Goal: Task Accomplishment & Management: Complete application form

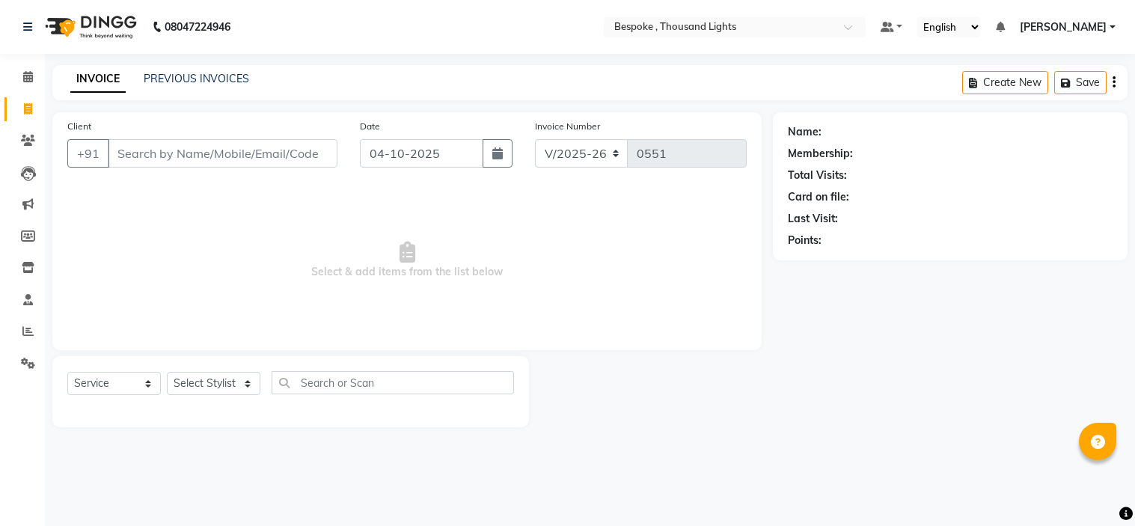
select select "8177"
select select "service"
type input "Veena mam family"
click at [284, 159] on span "Add Client" at bounding box center [298, 153] width 59 height 15
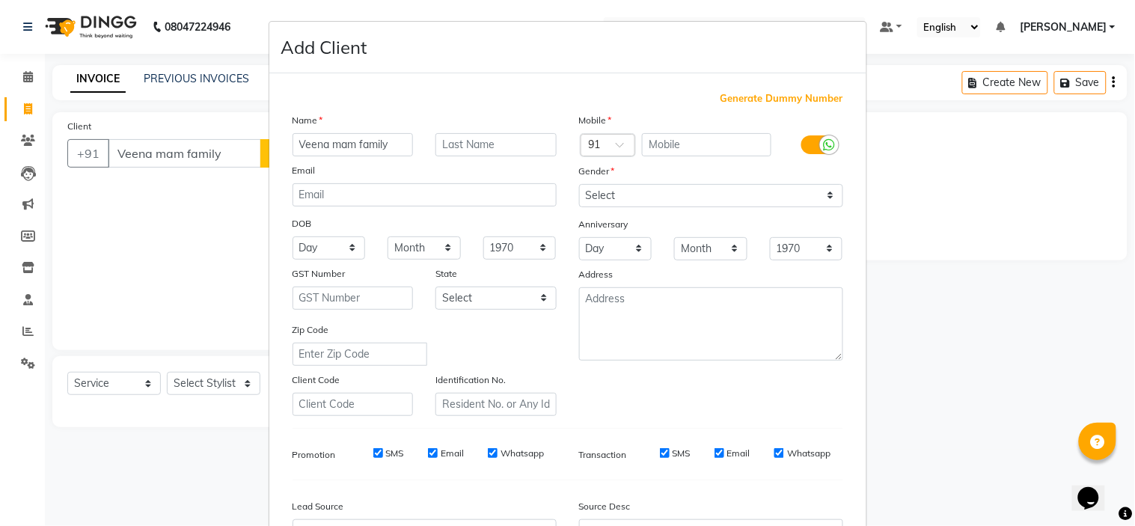
click at [750, 100] on span "Generate Dummy Number" at bounding box center [781, 98] width 123 height 15
type input "1362300000117"
checkbox input "false"
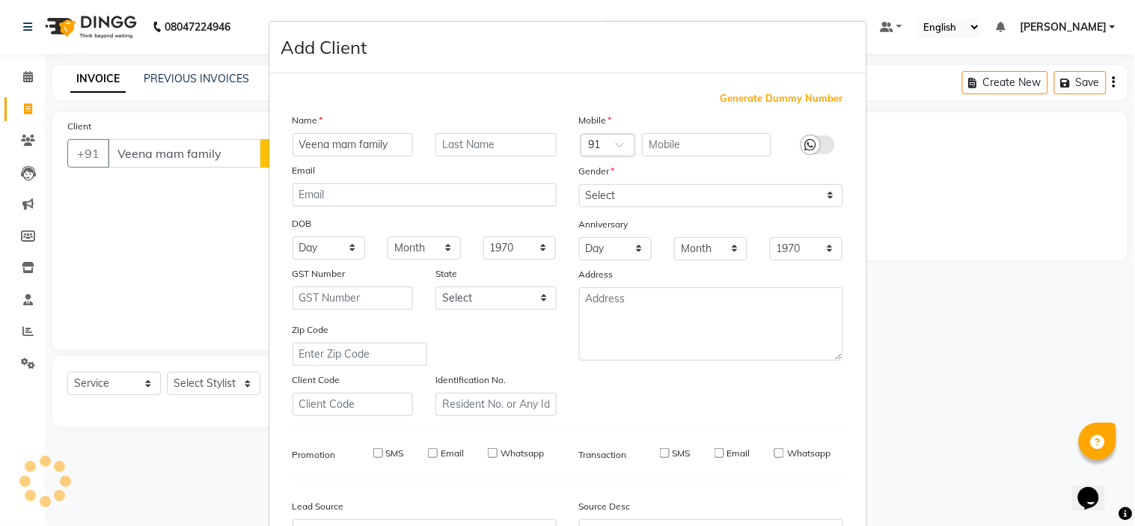
checkbox input "false"
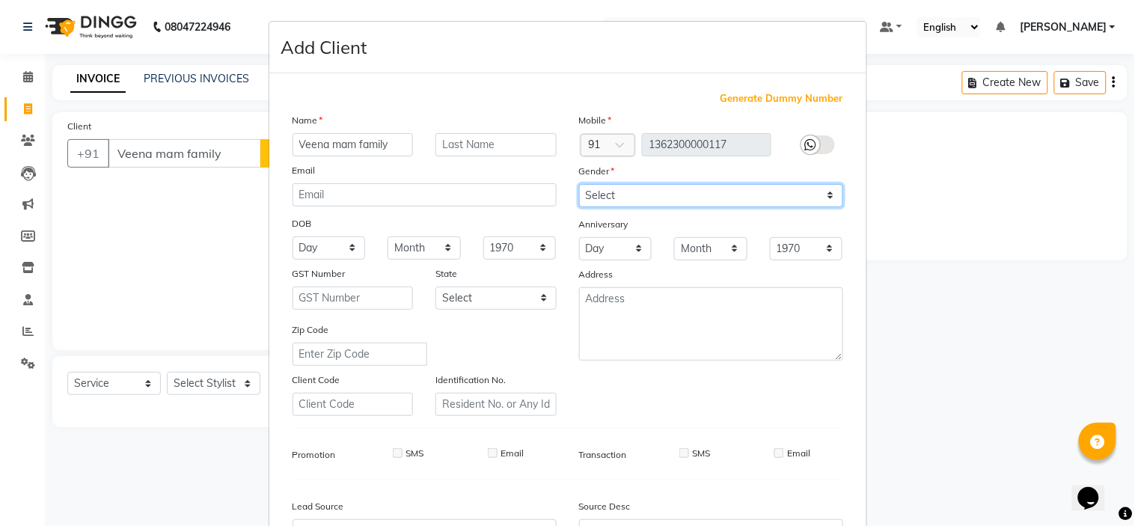
click at [664, 200] on select "Select [DEMOGRAPHIC_DATA] [DEMOGRAPHIC_DATA] Other Prefer Not To Say" at bounding box center [711, 195] width 264 height 23
select select "[DEMOGRAPHIC_DATA]"
click at [579, 184] on select "Select [DEMOGRAPHIC_DATA] [DEMOGRAPHIC_DATA] Other Prefer Not To Say" at bounding box center [711, 195] width 264 height 23
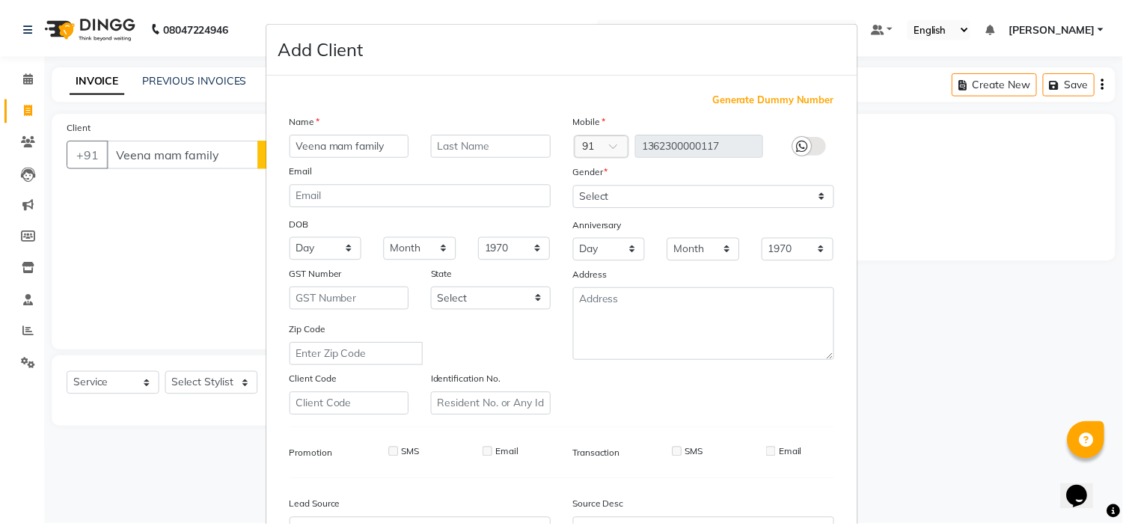
scroll to position [165, 0]
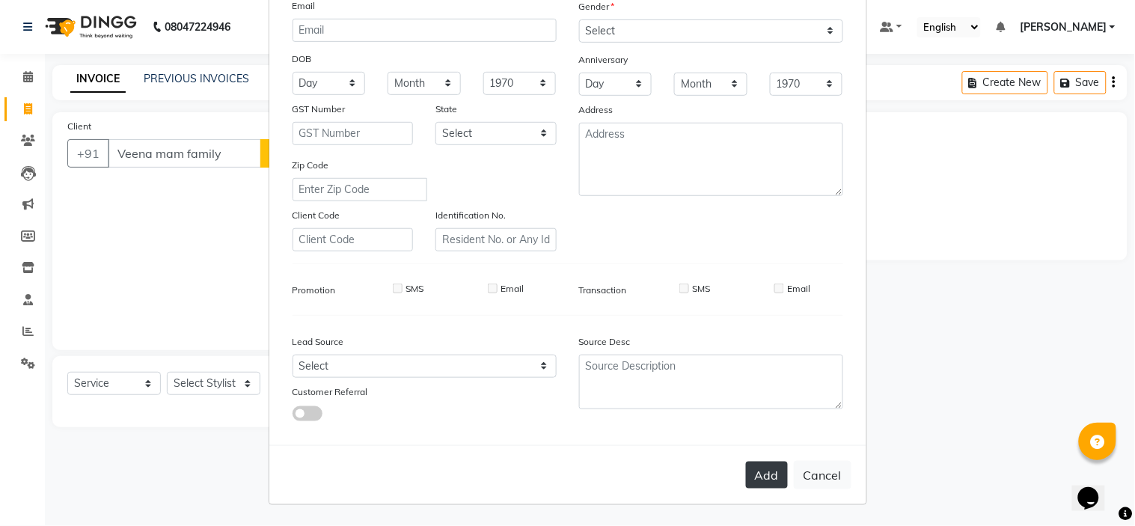
click at [766, 479] on button "Add" at bounding box center [767, 475] width 42 height 27
type input "1362300000117"
select select
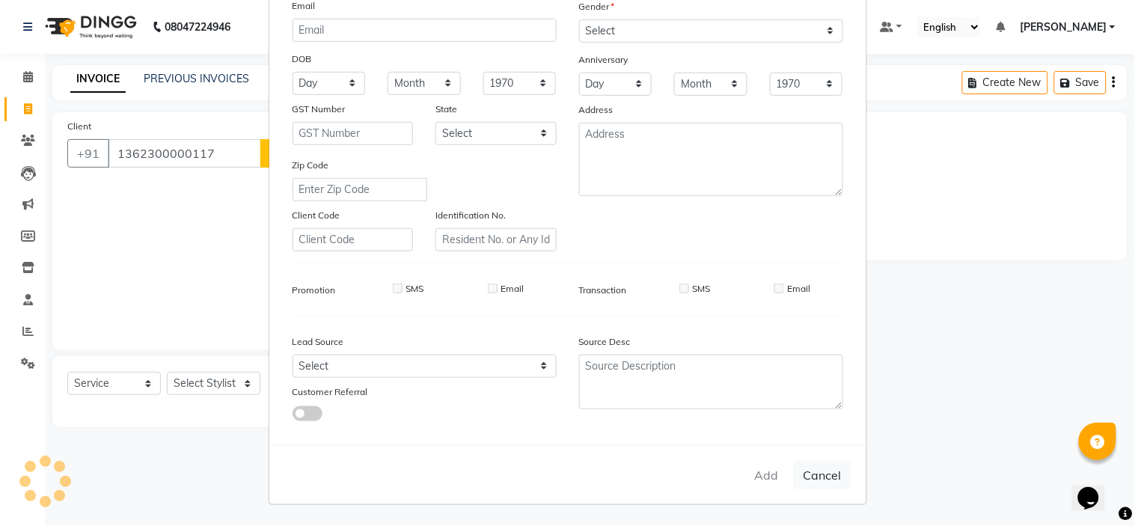
select select
checkbox input "false"
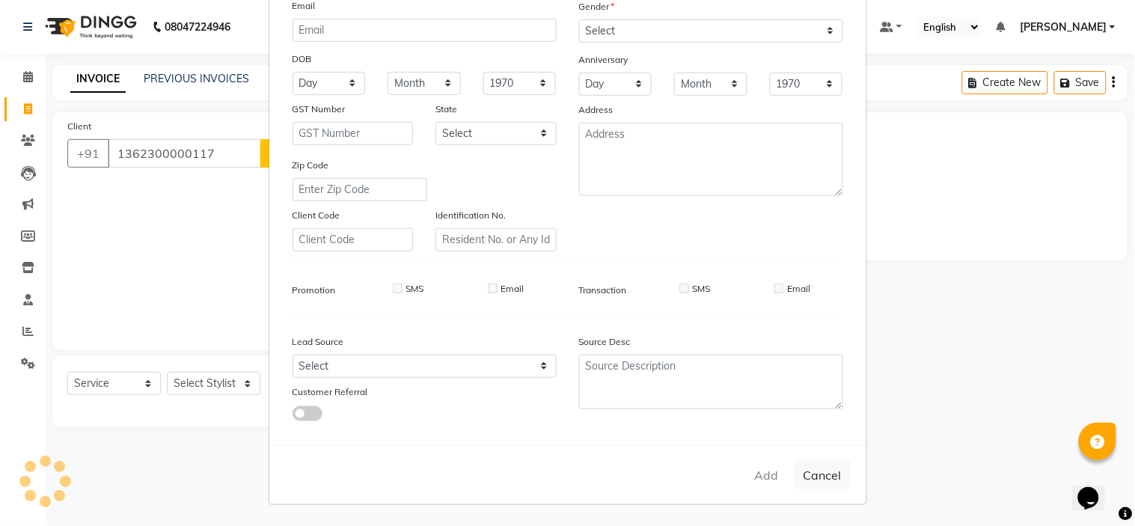
checkbox input "false"
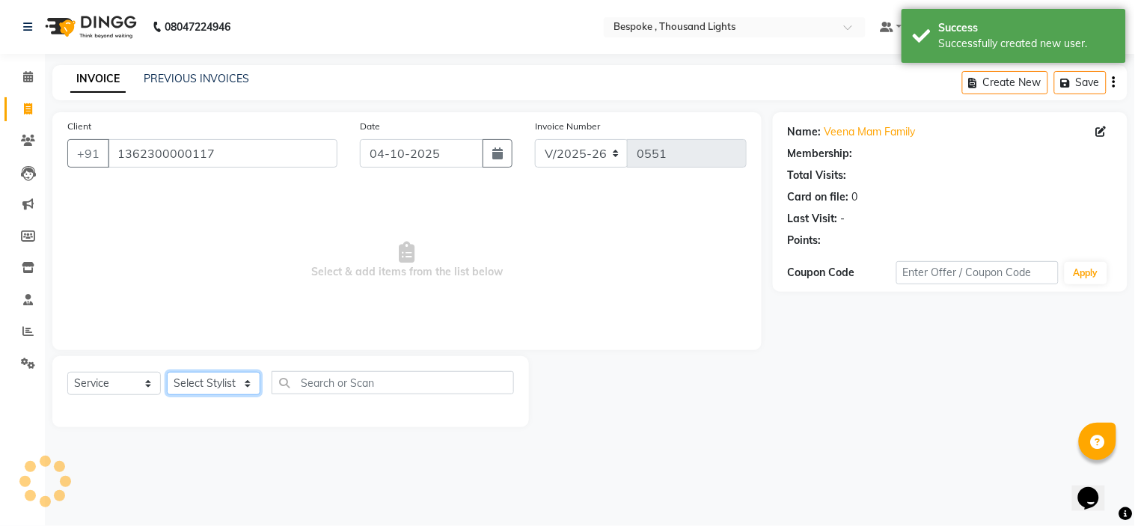
click at [223, 380] on select "Select Stylist [PERSON_NAME] CHINGSONKIM [PERSON_NAME] [PERSON_NAME] [PERSON_NA…" at bounding box center [214, 383] width 94 height 23
select select "77678"
click at [167, 373] on select "Select Stylist [PERSON_NAME] CHINGSONKIM [PERSON_NAME] [PERSON_NAME] [PERSON_NA…" at bounding box center [214, 383] width 94 height 23
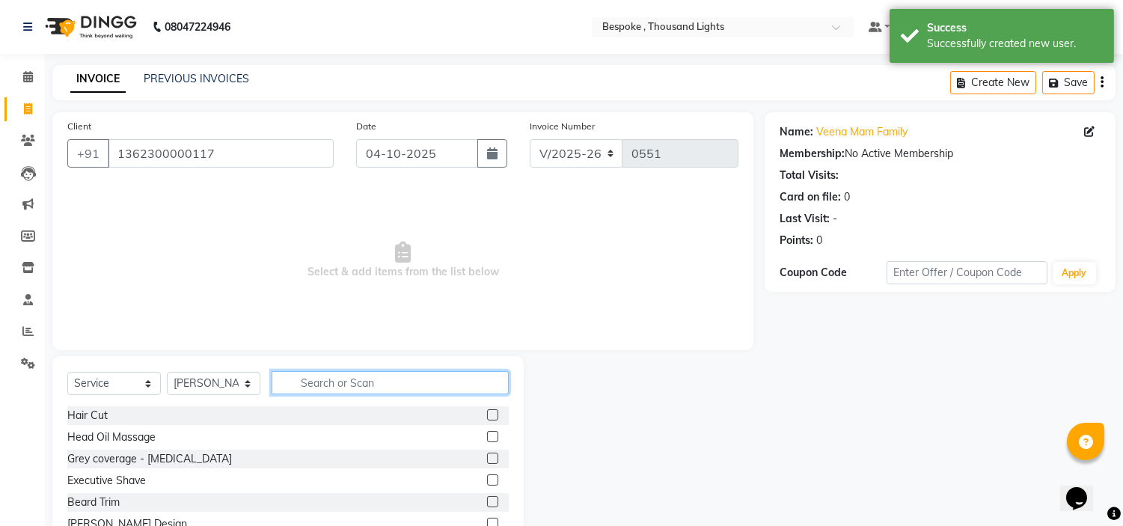
click at [358, 379] on input "text" at bounding box center [390, 382] width 237 height 23
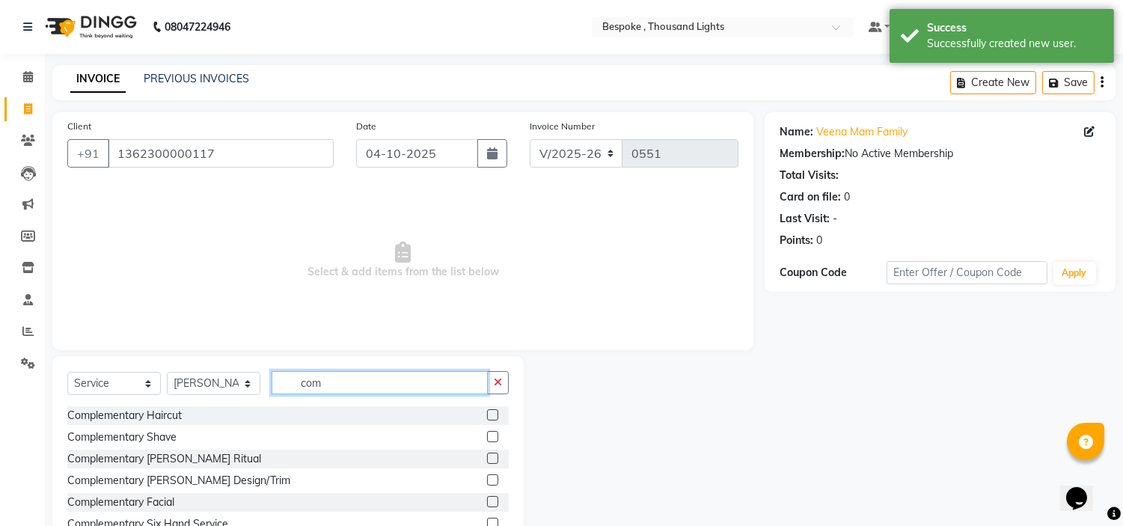
type input "com"
click at [487, 419] on label at bounding box center [492, 414] width 11 height 11
click at [487, 419] on input "checkbox" at bounding box center [492, 416] width 10 height 10
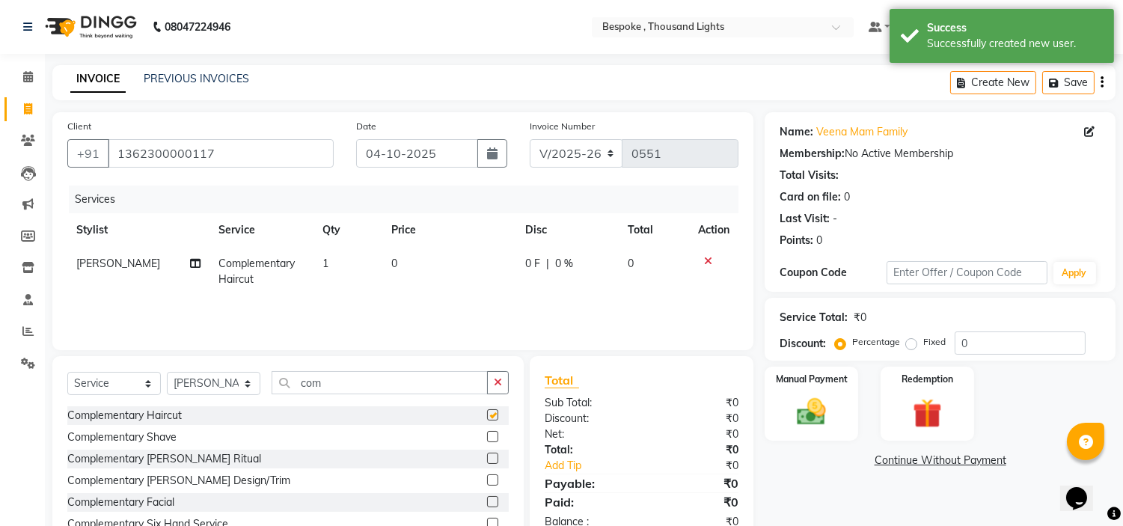
checkbox input "false"
click at [784, 390] on div "Manual Payment" at bounding box center [811, 403] width 97 height 76
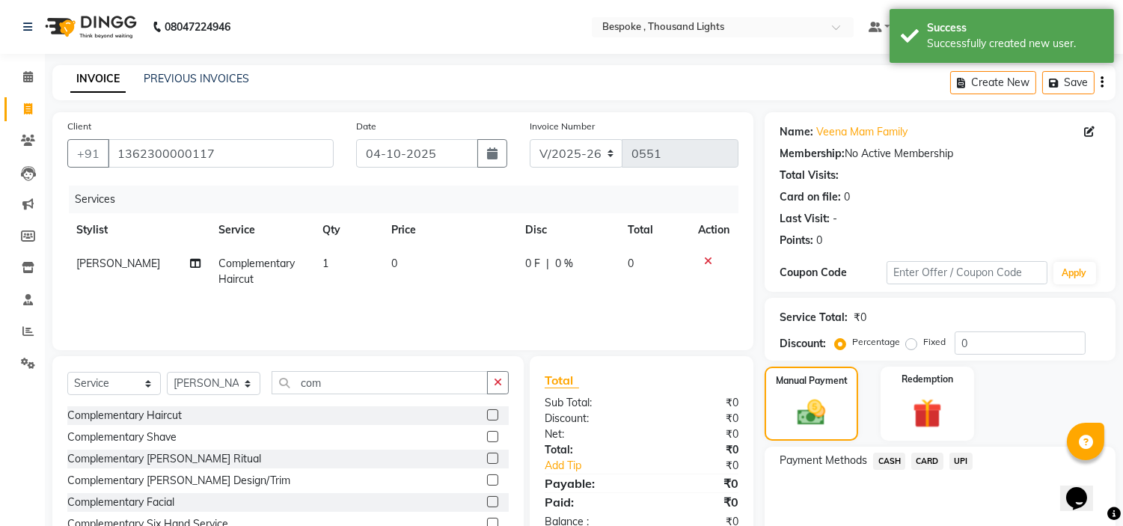
click at [890, 454] on span "CASH" at bounding box center [889, 461] width 32 height 17
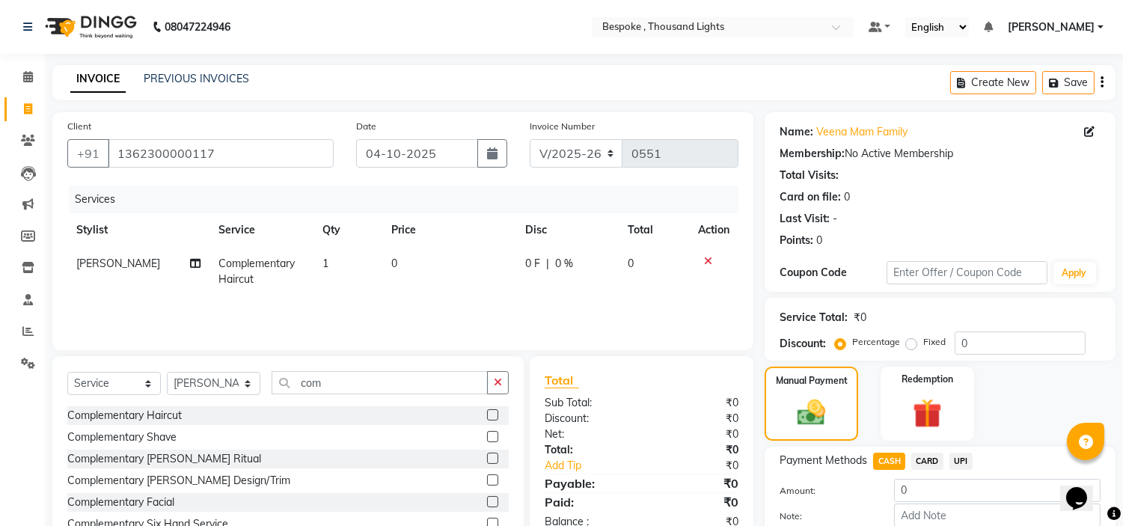
scroll to position [85, 0]
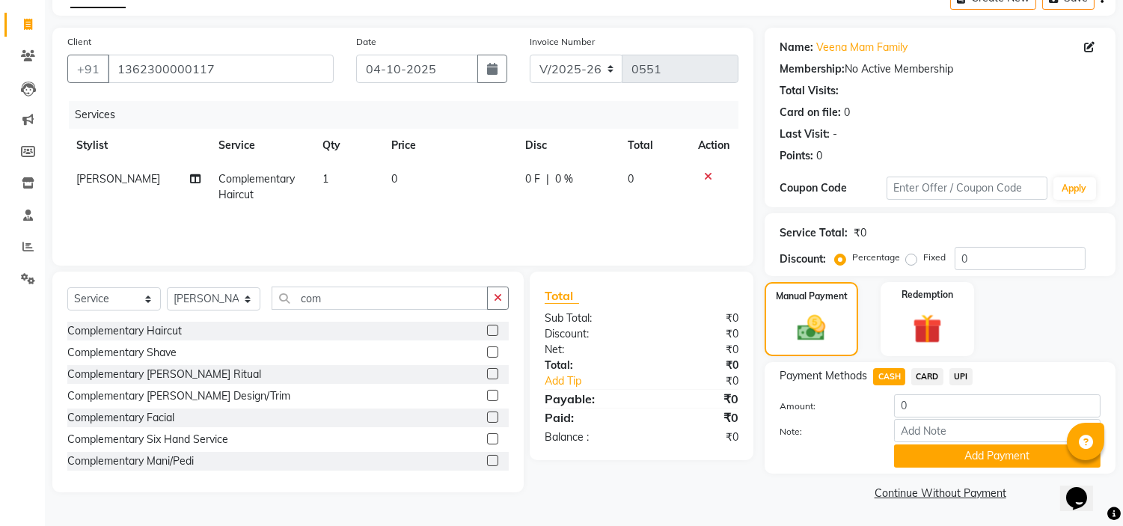
click at [972, 453] on button "Add Payment" at bounding box center [997, 455] width 206 height 23
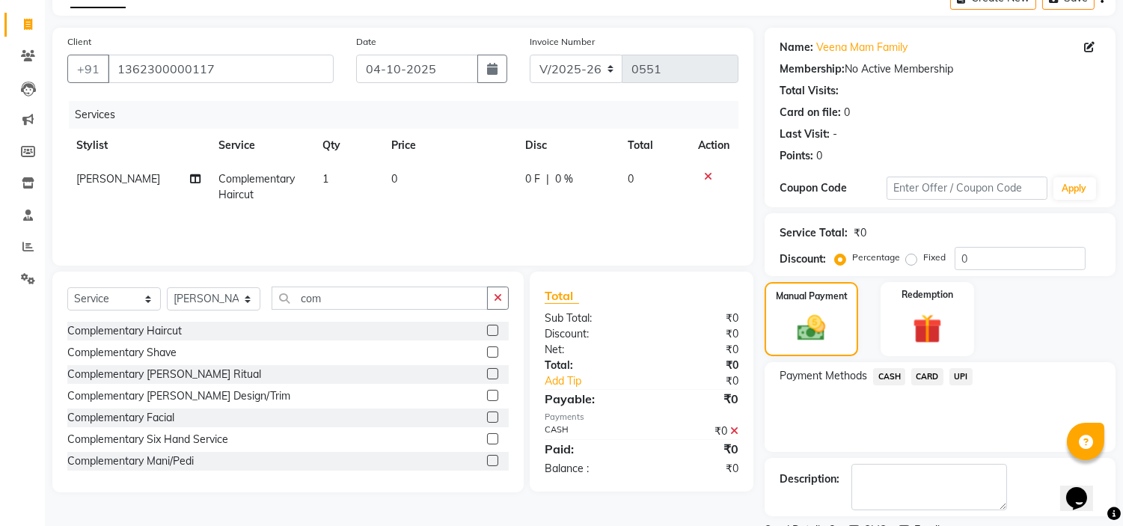
scroll to position [147, 0]
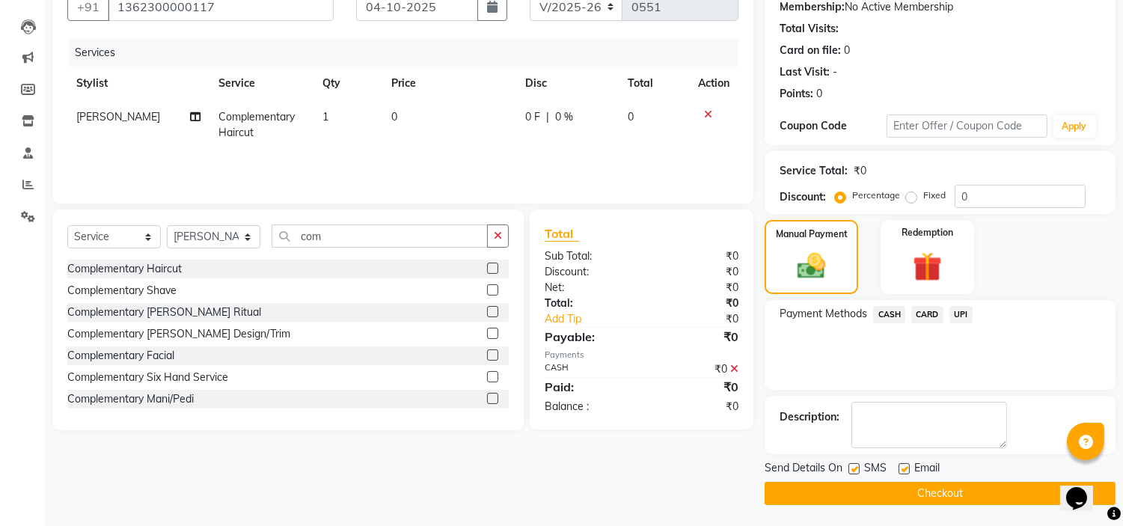
click at [878, 483] on button "Checkout" at bounding box center [940, 493] width 351 height 23
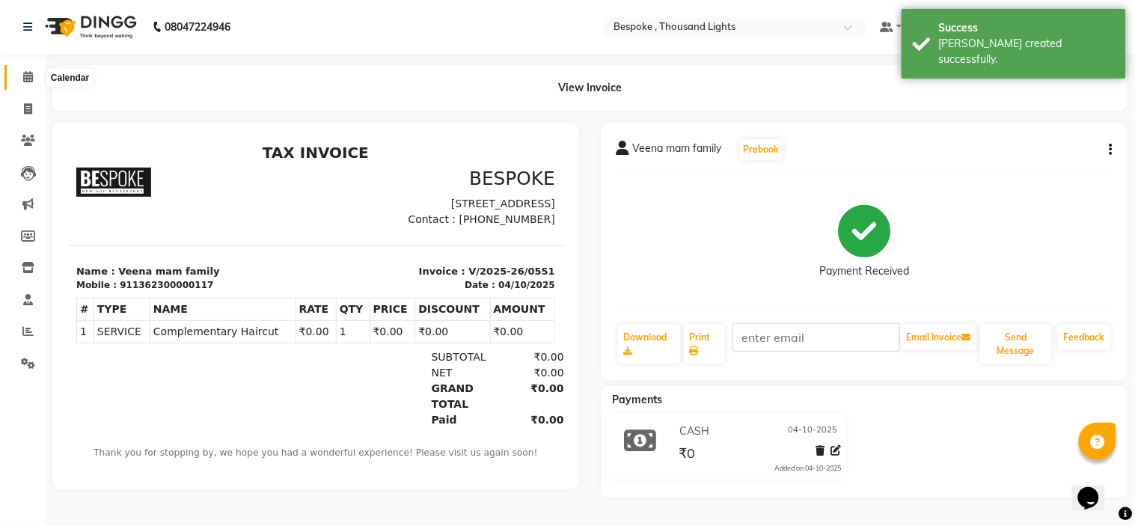
click at [25, 71] on icon at bounding box center [28, 76] width 10 height 11
